Goal: Transaction & Acquisition: Subscribe to service/newsletter

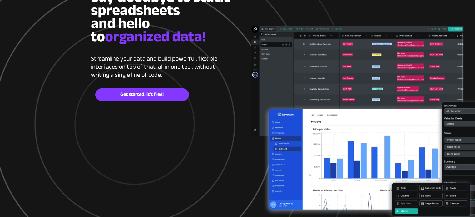
scroll to position [94, 0]
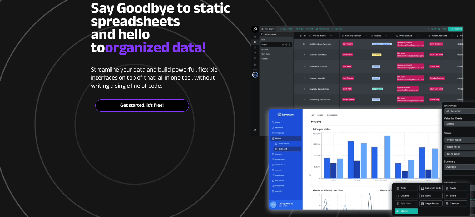
click at [149, 107] on span "Get started, it's free!" at bounding box center [142, 106] width 93 height 6
